Goal: Entertainment & Leisure: Consume media (video, audio)

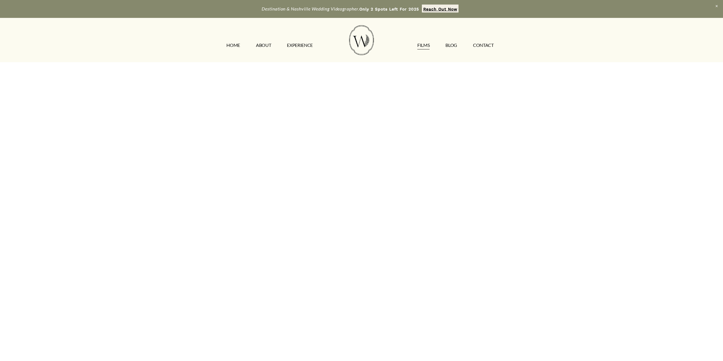
scroll to position [114, 0]
click at [425, 46] on link "FILMS" at bounding box center [423, 45] width 12 height 9
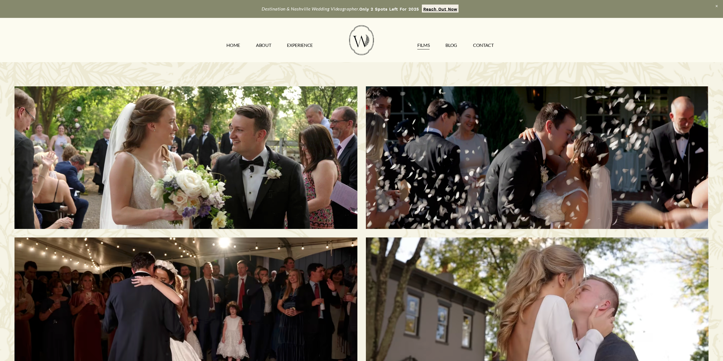
click at [527, 161] on h3 "Savannah & [PERSON_NAME] | [GEOGRAPHIC_DATA], [GEOGRAPHIC_DATA]" at bounding box center [537, 158] width 295 height 74
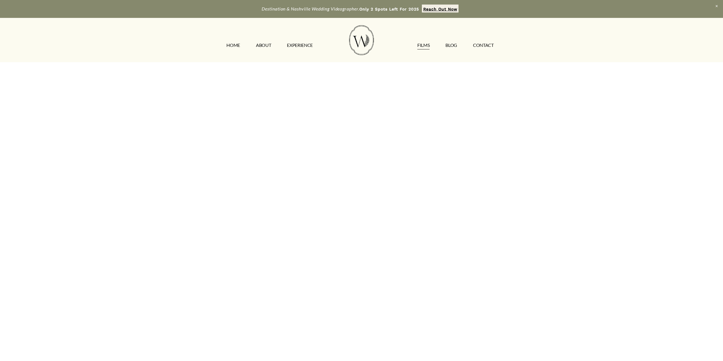
scroll to position [85, 0]
